Goal: Information Seeking & Learning: Learn about a topic

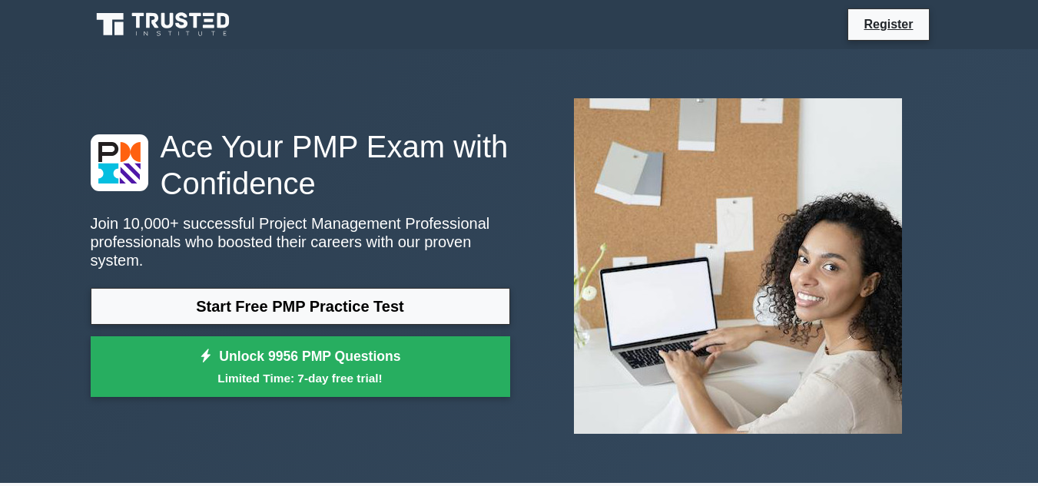
click at [325, 299] on link "Start Free PMP Practice Test" at bounding box center [300, 306] width 419 height 37
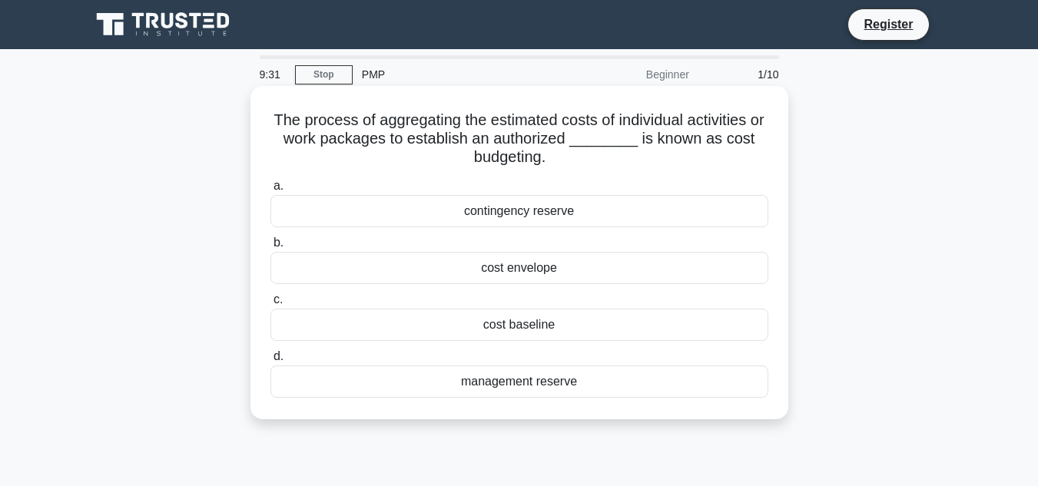
click at [552, 388] on div "management reserve" at bounding box center [519, 382] width 498 height 32
click at [270, 362] on input "d. management reserve" at bounding box center [270, 357] width 0 height 10
